Goal: Information Seeking & Learning: Learn about a topic

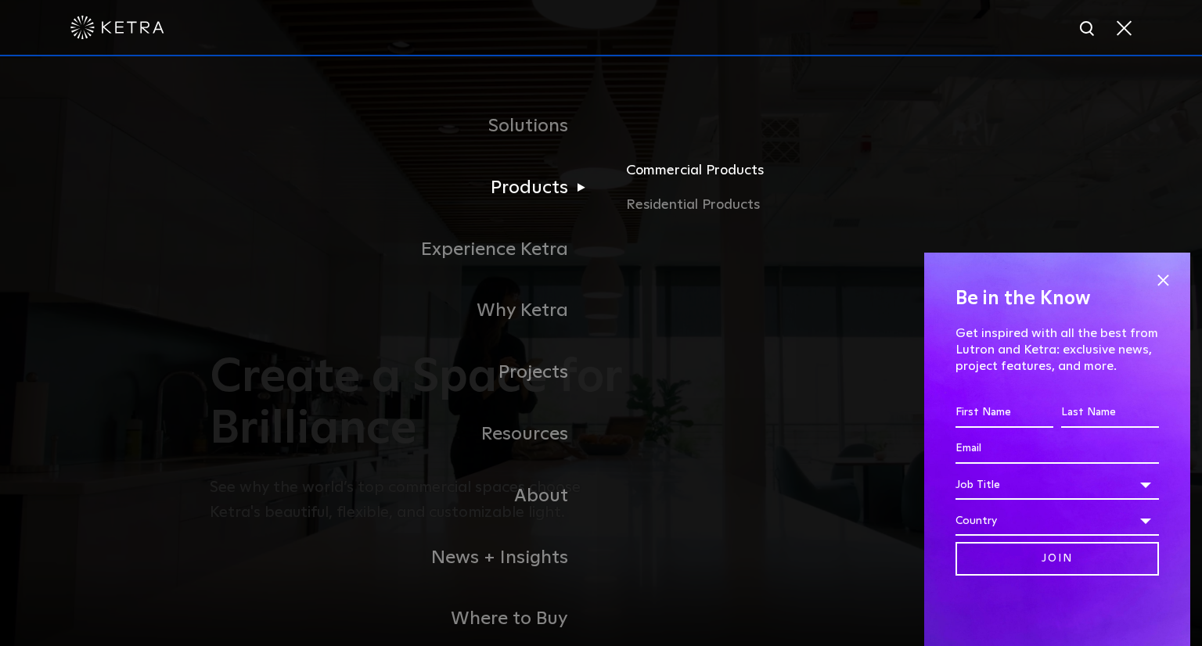
click at [656, 171] on link "Commercial Products" at bounding box center [809, 177] width 366 height 34
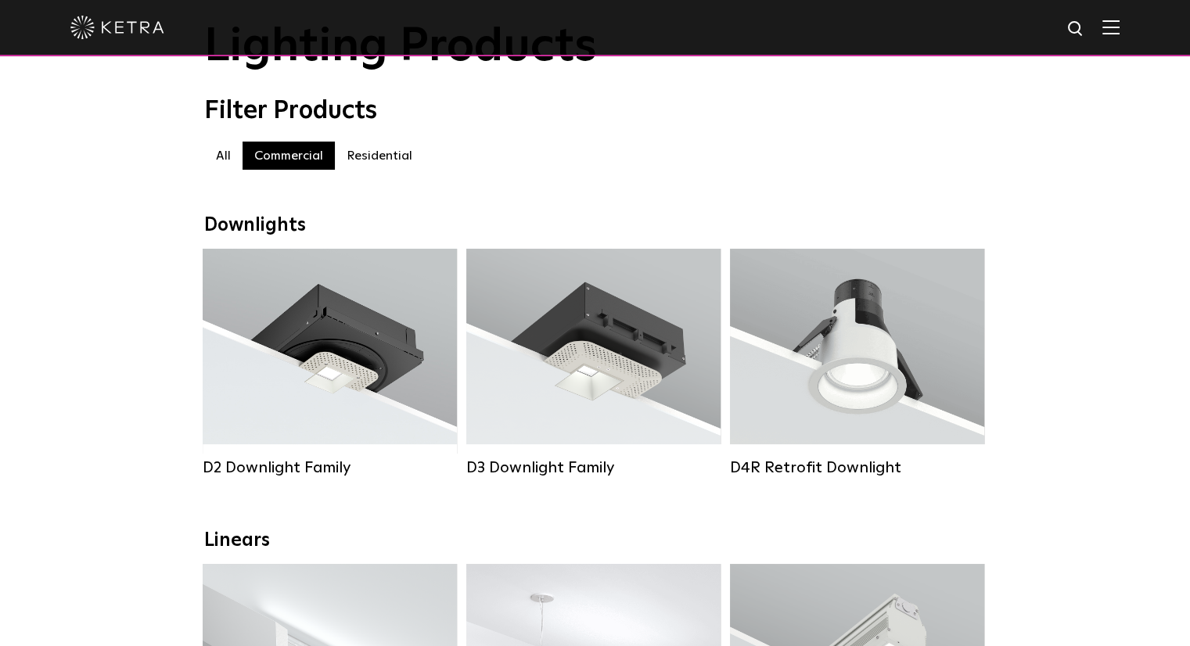
scroll to position [113, 0]
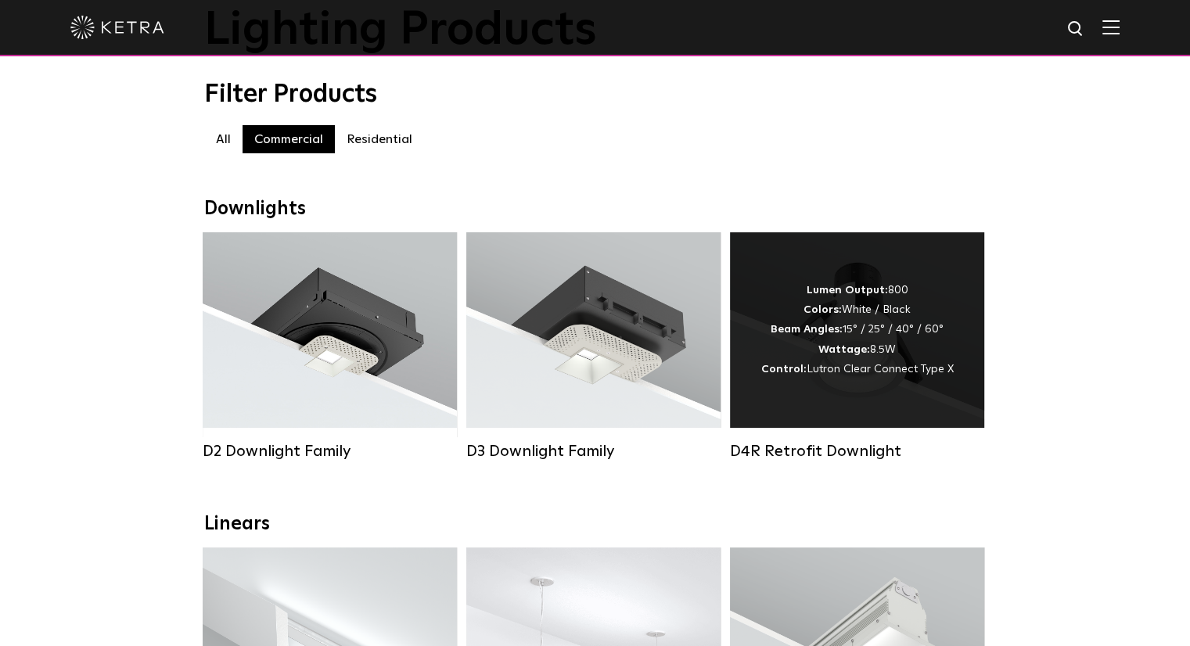
click at [912, 343] on div "Lumen Output: 800 Colors: White / Black Beam Angles: 15° / 25° / 40° / 60° Watt…" at bounding box center [857, 330] width 192 height 99
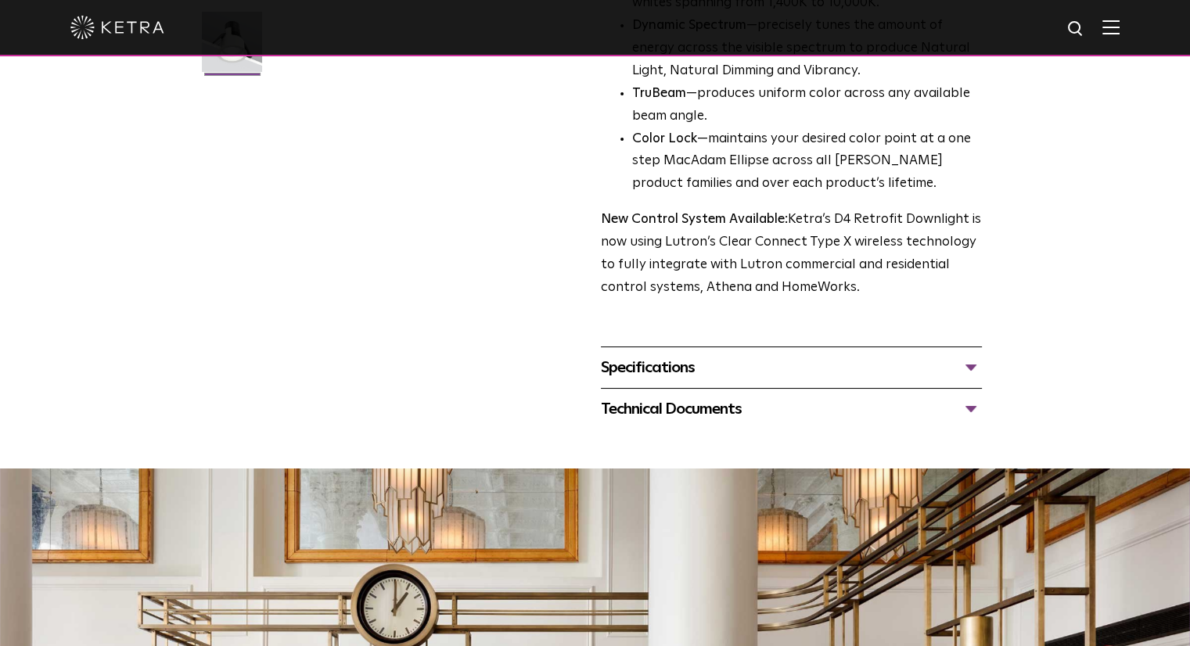
scroll to position [490, 0]
click at [966, 364] on div "Specifications" at bounding box center [791, 367] width 381 height 25
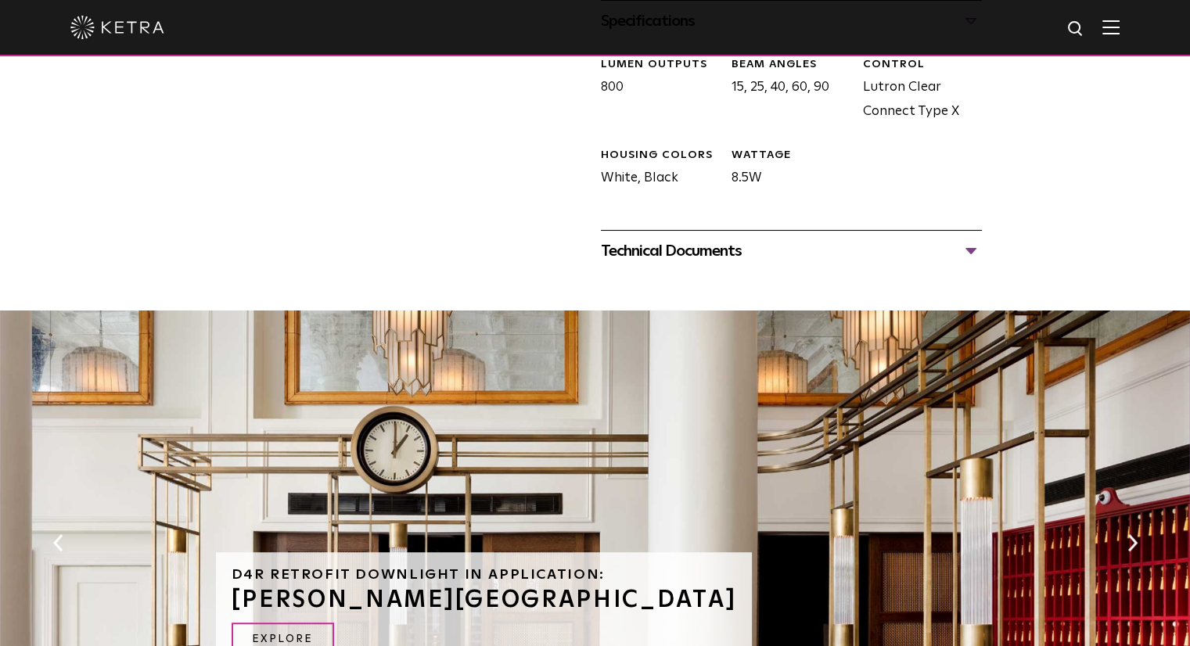
scroll to position [826, 0]
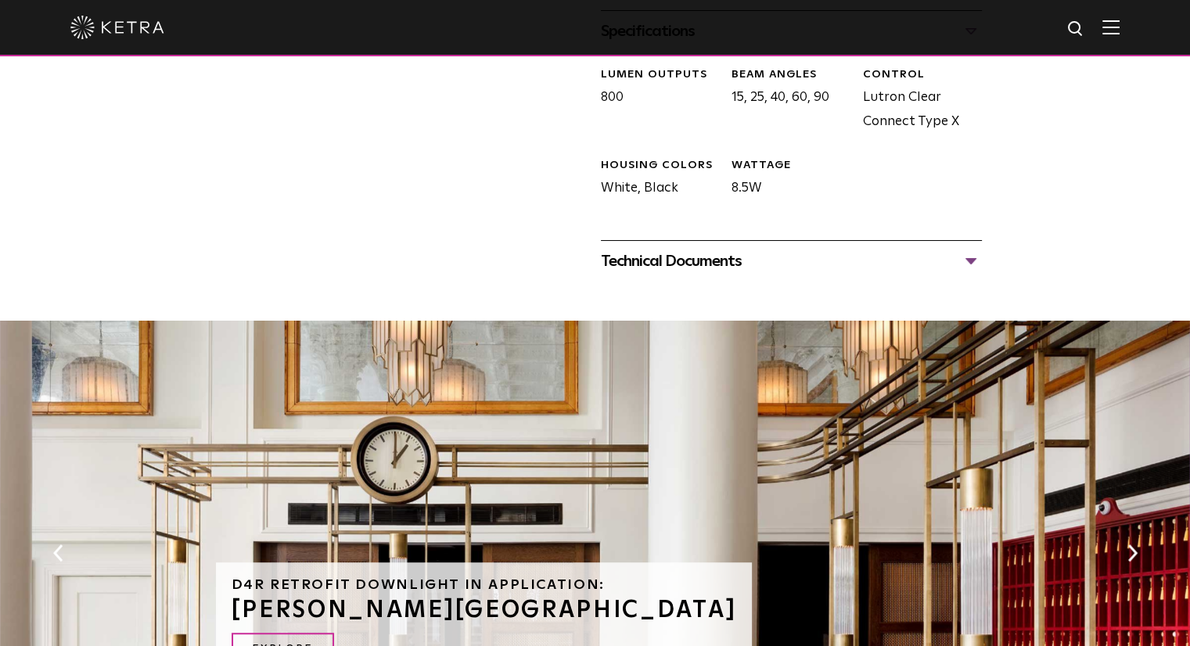
click at [973, 260] on div "Technical Documents" at bounding box center [791, 261] width 381 height 25
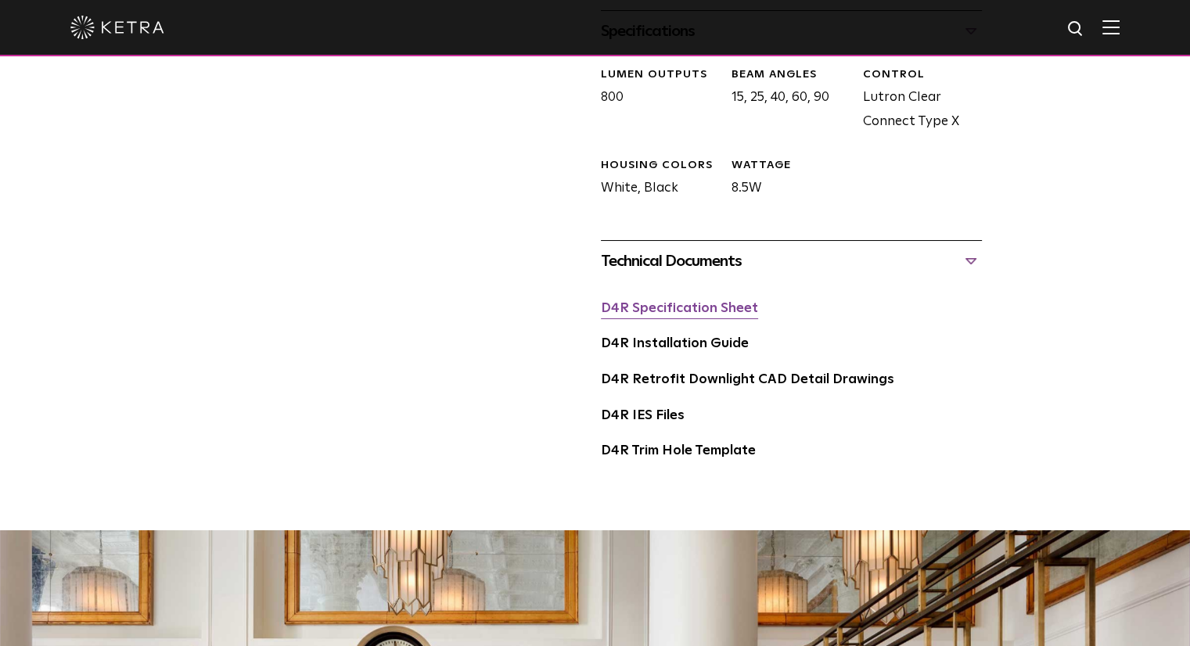
click at [673, 304] on link "D4R Specification Sheet" at bounding box center [679, 308] width 157 height 13
